Goal: Information Seeking & Learning: Compare options

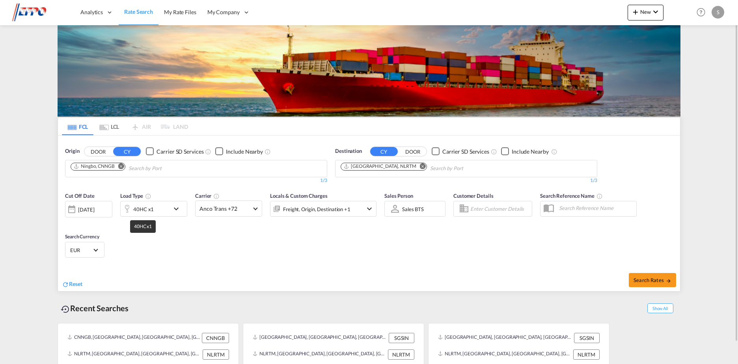
click at [151, 212] on div "40HC x1" at bounding box center [143, 209] width 21 height 11
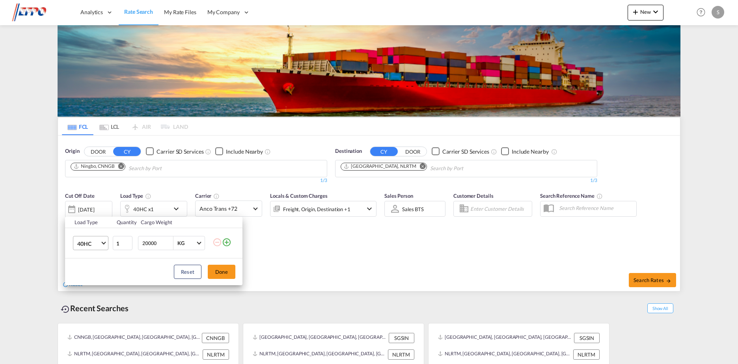
click at [97, 247] on span "40HC" at bounding box center [88, 244] width 23 height 8
click at [95, 205] on md-option "20GP" at bounding box center [98, 205] width 54 height 19
click at [227, 278] on button "Done" at bounding box center [222, 272] width 28 height 14
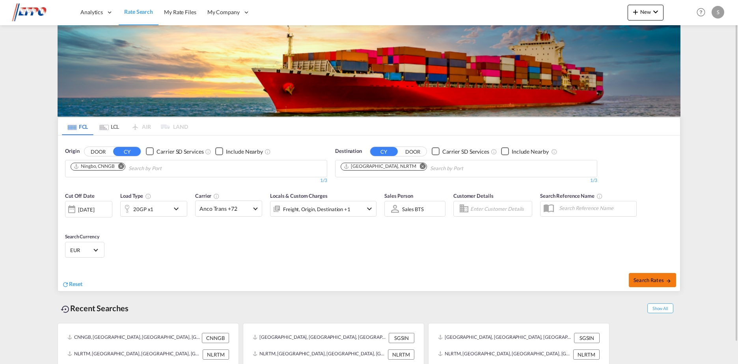
click at [651, 279] on span "Search Rates" at bounding box center [653, 280] width 38 height 6
type input "CNNGB to NLRTM / [DATE]"
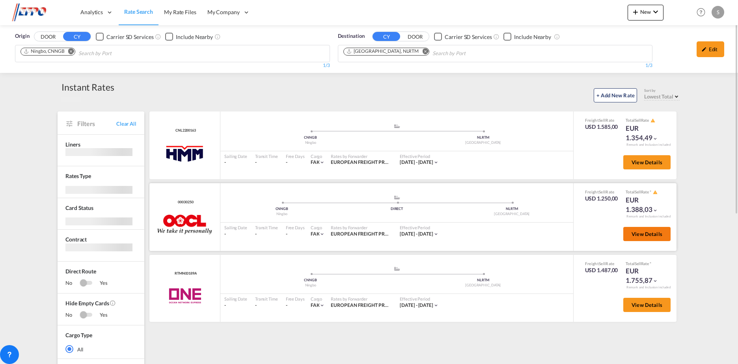
click at [645, 235] on span "View Details" at bounding box center [647, 234] width 31 height 6
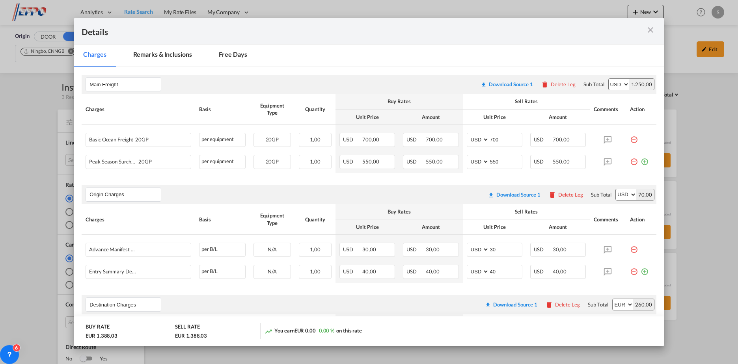
scroll to position [92, 0]
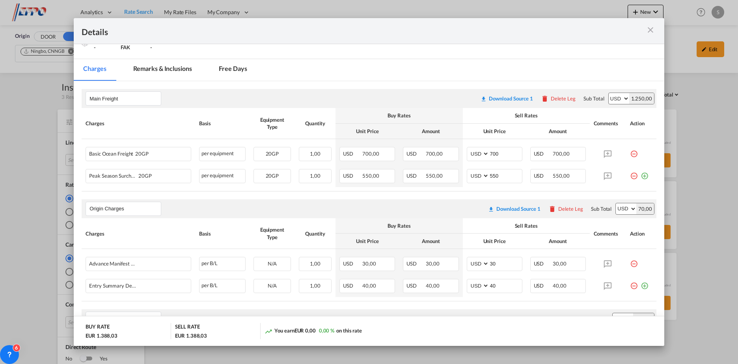
click at [649, 30] on md-icon "icon-close m-3 fg-AAA8AD cursor" at bounding box center [650, 29] width 9 height 9
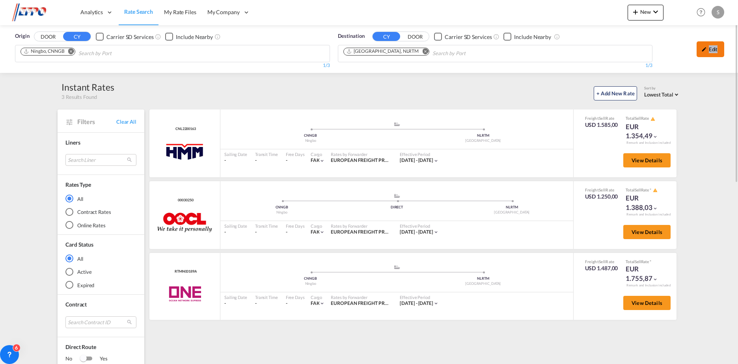
click at [710, 49] on div "Edit" at bounding box center [711, 49] width 28 height 16
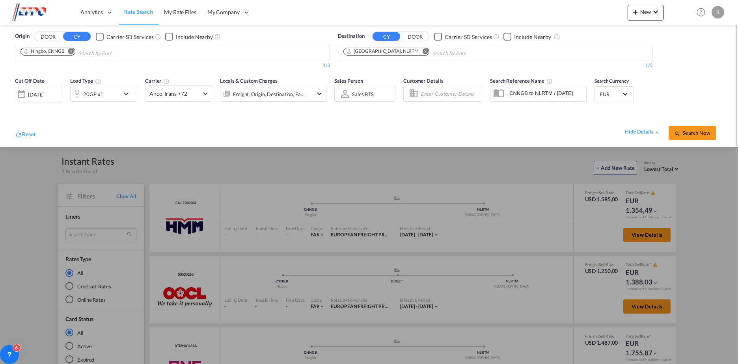
click at [131, 97] on md-icon "icon-chevron-down" at bounding box center [127, 93] width 13 height 9
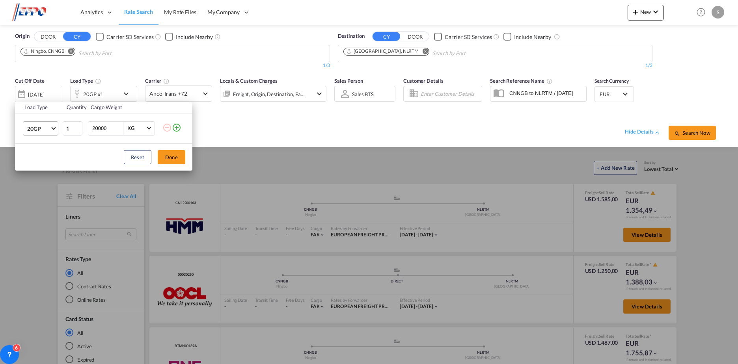
click at [44, 129] on span "20GP" at bounding box center [38, 129] width 23 height 8
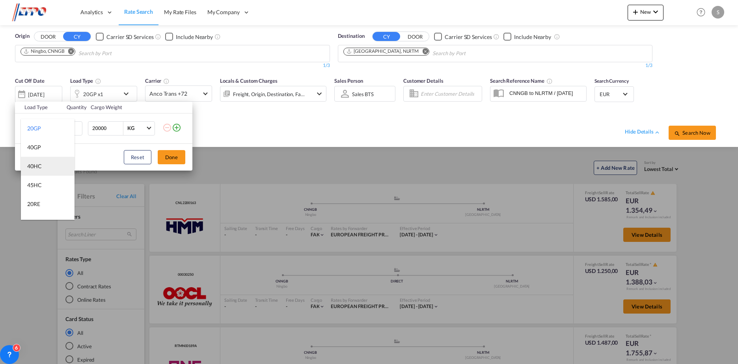
click at [43, 167] on md-option "40HC" at bounding box center [48, 166] width 54 height 19
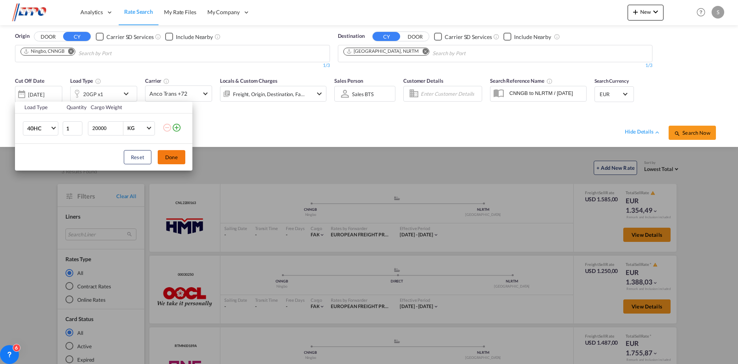
click at [175, 161] on button "Done" at bounding box center [172, 157] width 28 height 14
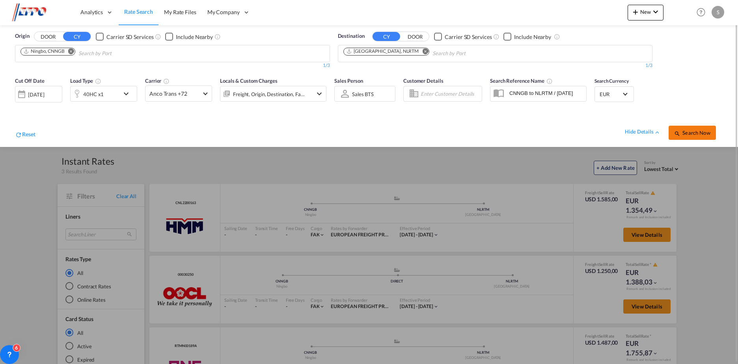
click at [694, 135] on span "Search Now" at bounding box center [692, 133] width 36 height 6
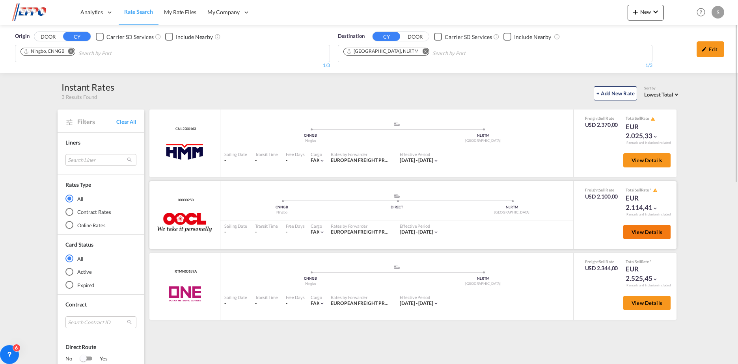
click at [650, 235] on span "View Details" at bounding box center [647, 232] width 31 height 6
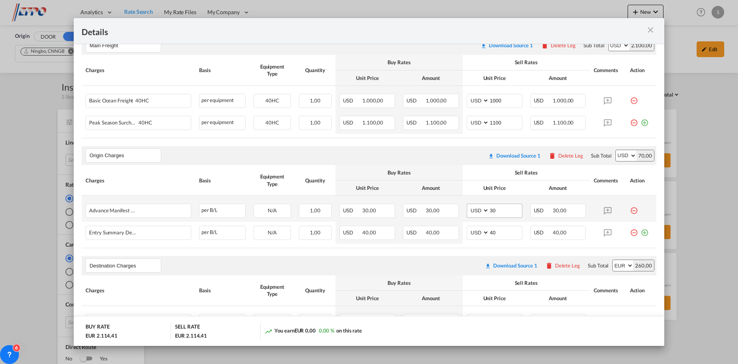
scroll to position [132, 0]
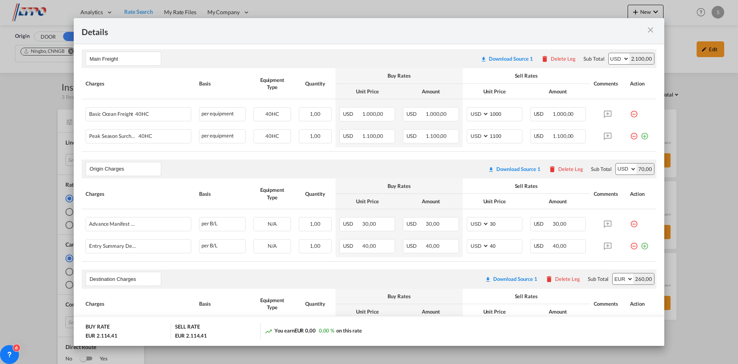
click at [662, 34] on div "Details" at bounding box center [369, 31] width 591 height 26
click at [652, 32] on md-icon "icon-close m-3 fg-AAA8AD cursor" at bounding box center [650, 29] width 9 height 9
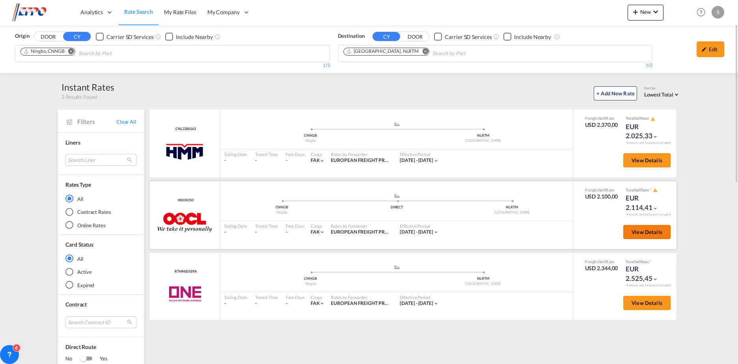
click at [624, 232] on button "View Details" at bounding box center [646, 232] width 47 height 14
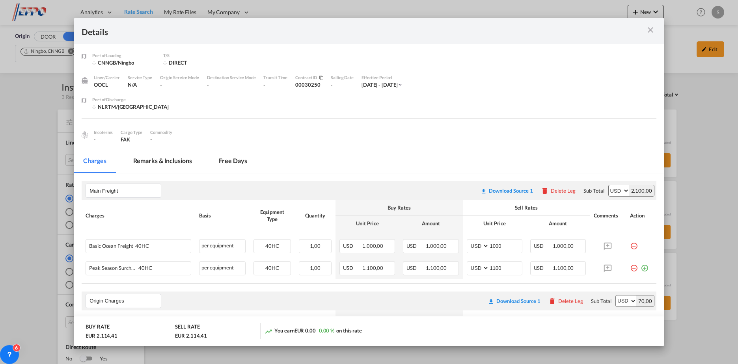
click at [652, 26] on md-icon "icon-close m-3 fg-AAA8AD cursor" at bounding box center [650, 29] width 9 height 9
